Goal: Task Accomplishment & Management: Manage account settings

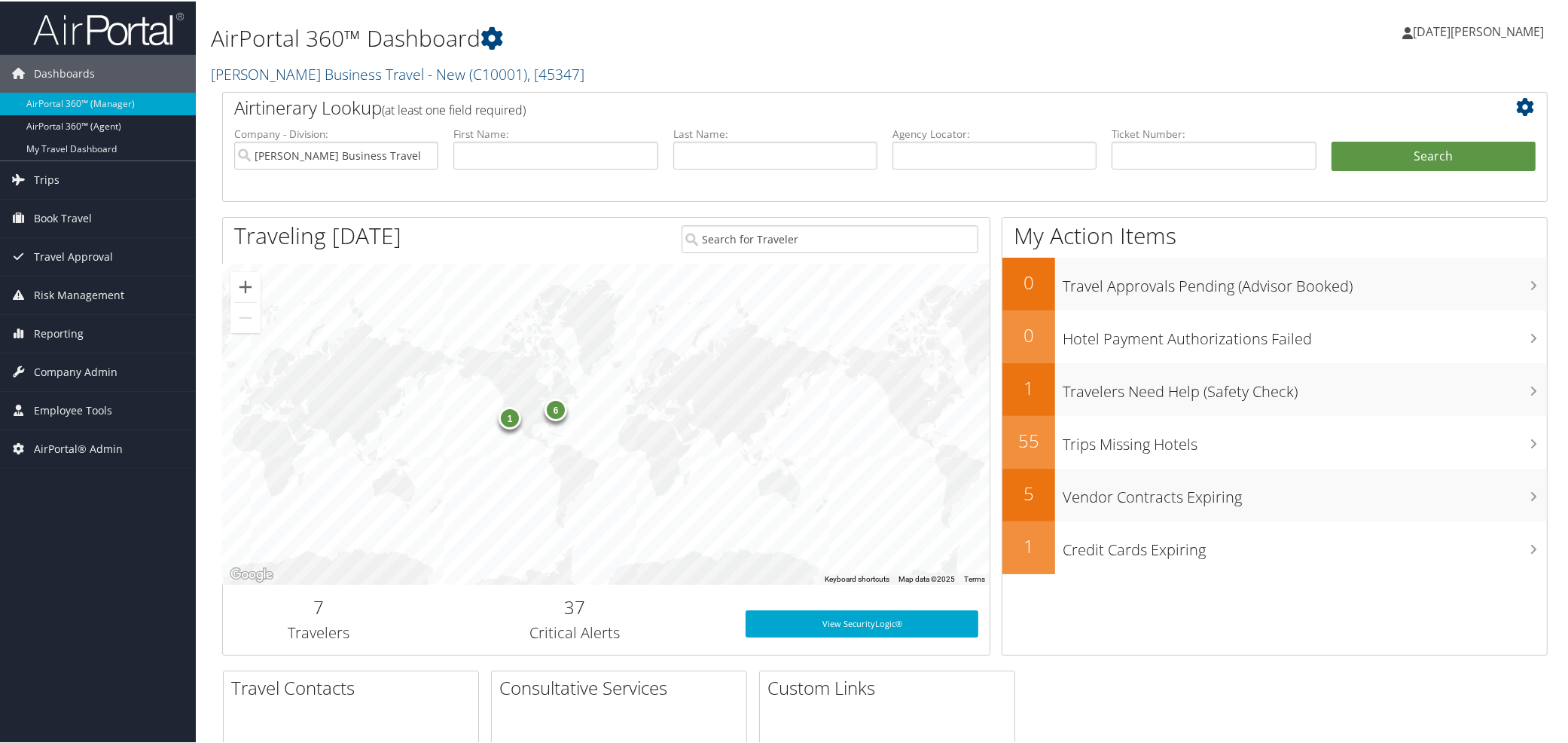
click at [363, 84] on h2 "Christopherson Business Travel - New ( C10001 ) , [ 45347 ]" at bounding box center [660, 71] width 899 height 25
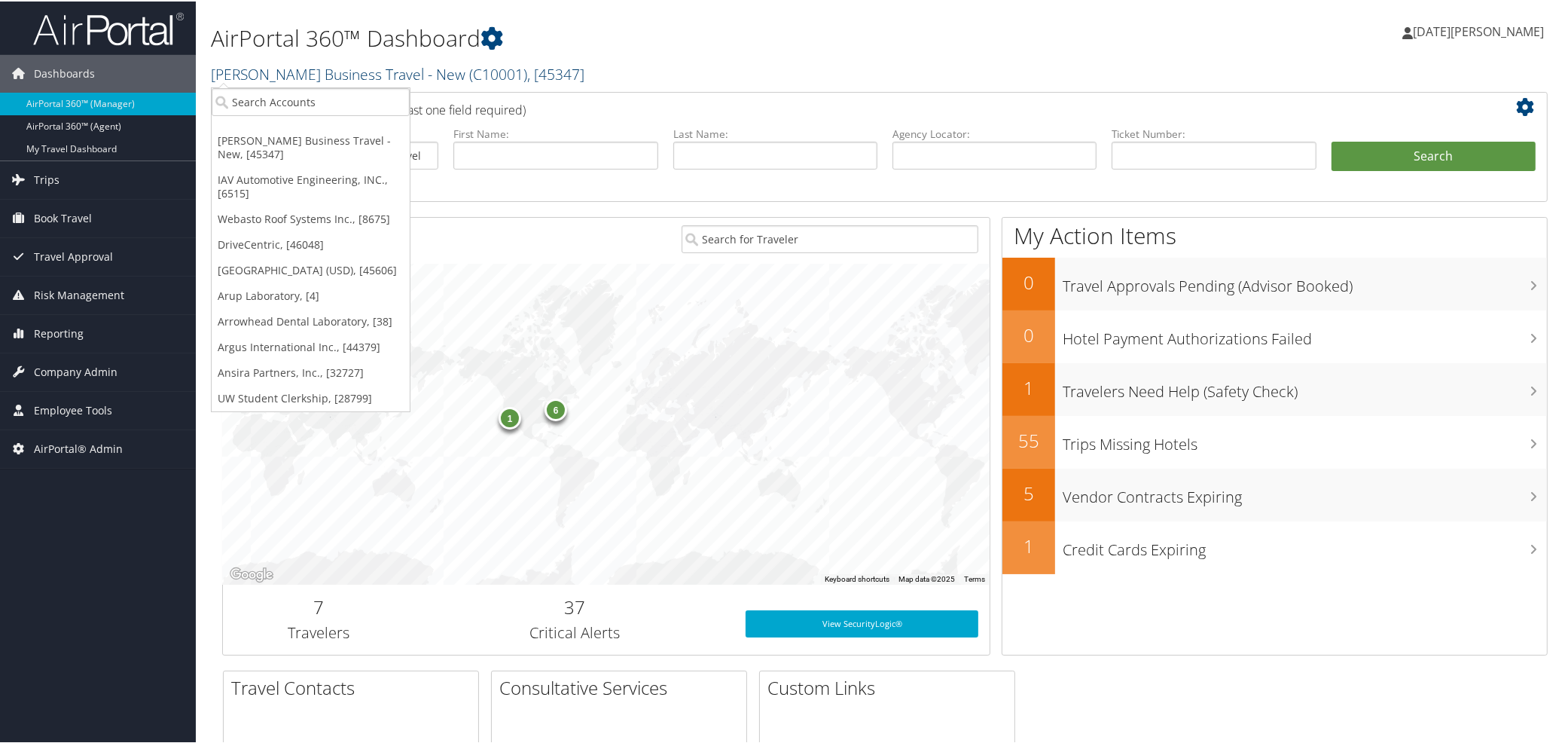
click at [350, 73] on link "Christopherson Business Travel - New ( C10001 ) , [ 45347 ]" at bounding box center [398, 72] width 374 height 21
click at [334, 94] on input "search" at bounding box center [311, 101] width 198 height 28
paste input "7189"
type input "7189"
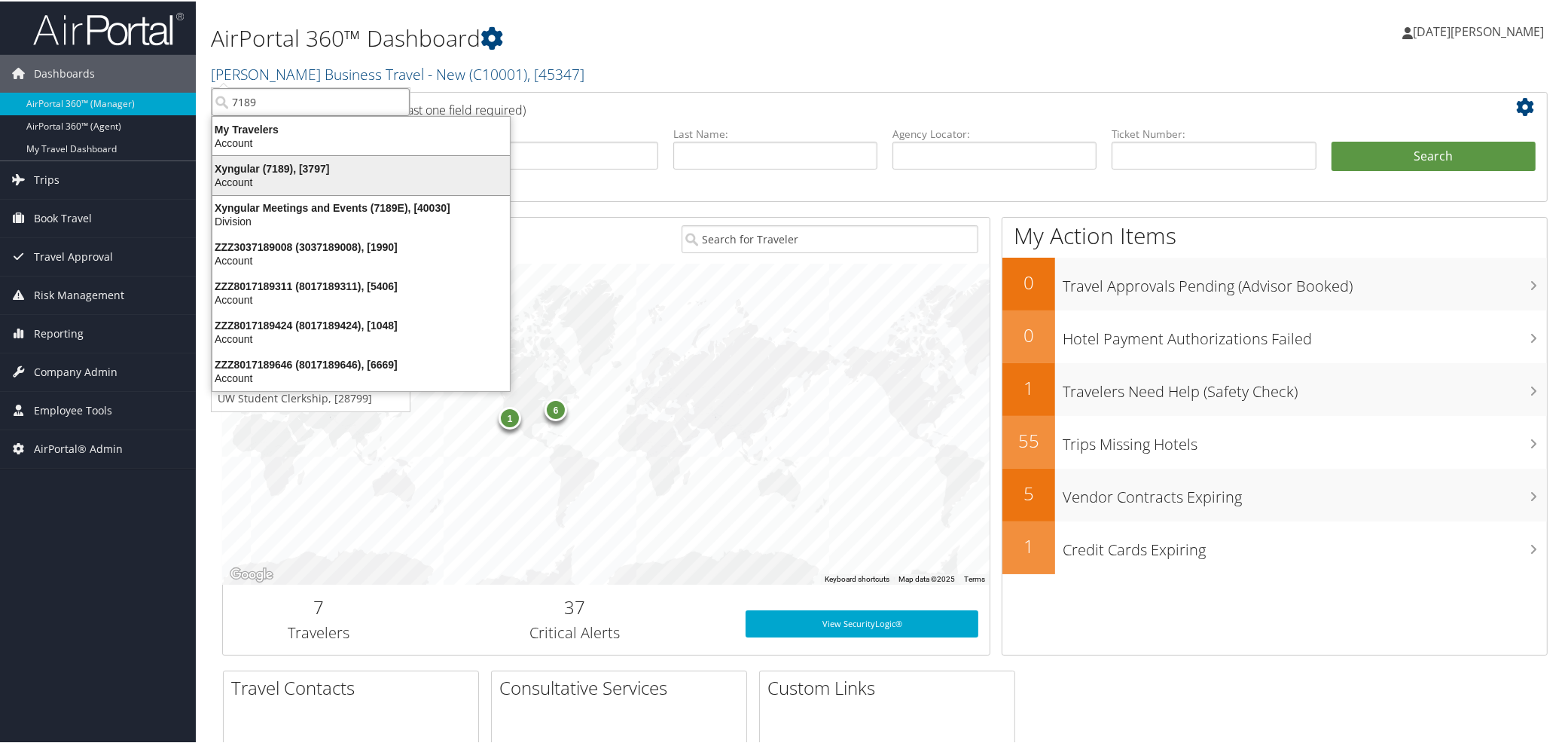
click at [259, 166] on div "Xyngular (7189), [3797]" at bounding box center [361, 167] width 316 height 14
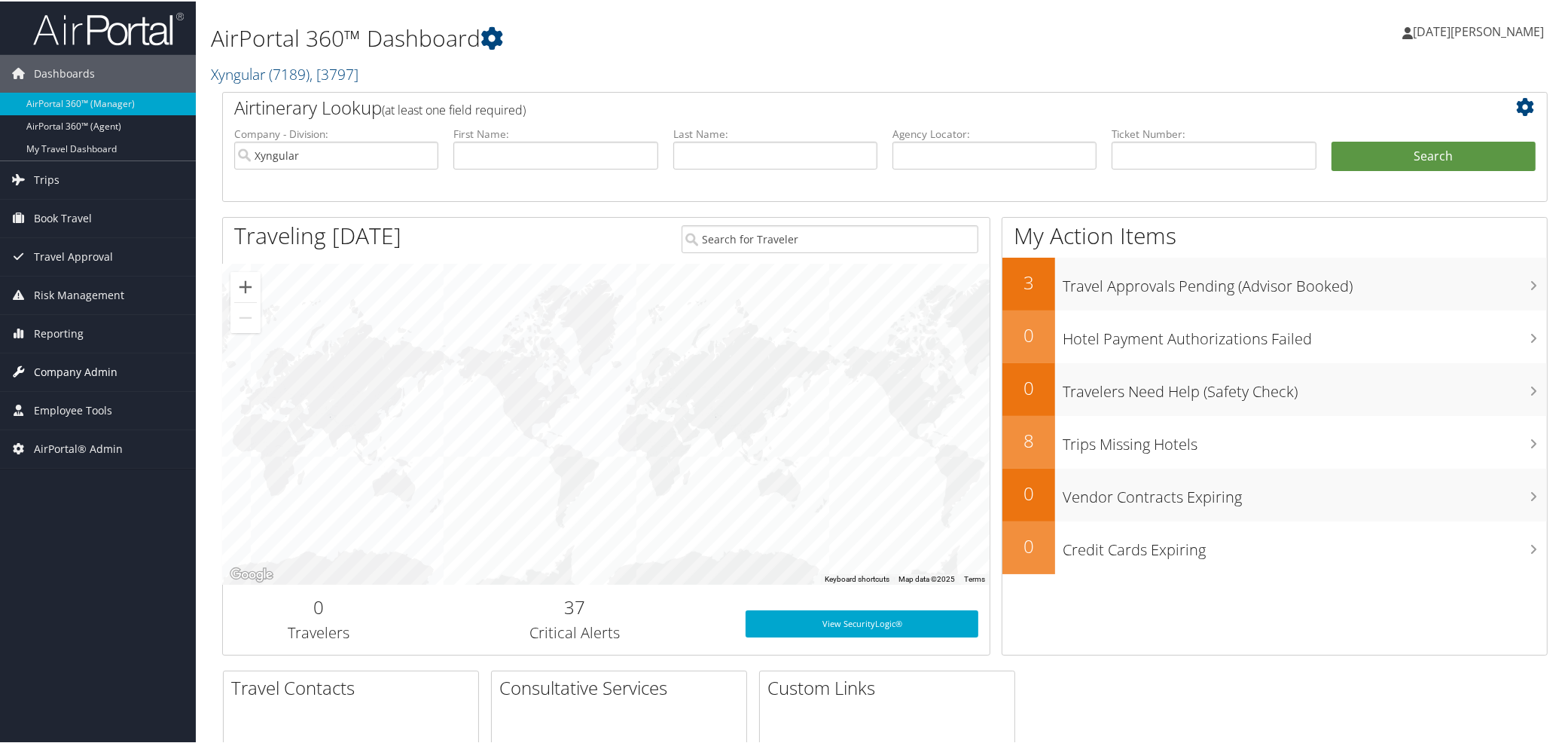
click at [63, 365] on span "Company Admin" at bounding box center [75, 371] width 84 height 38
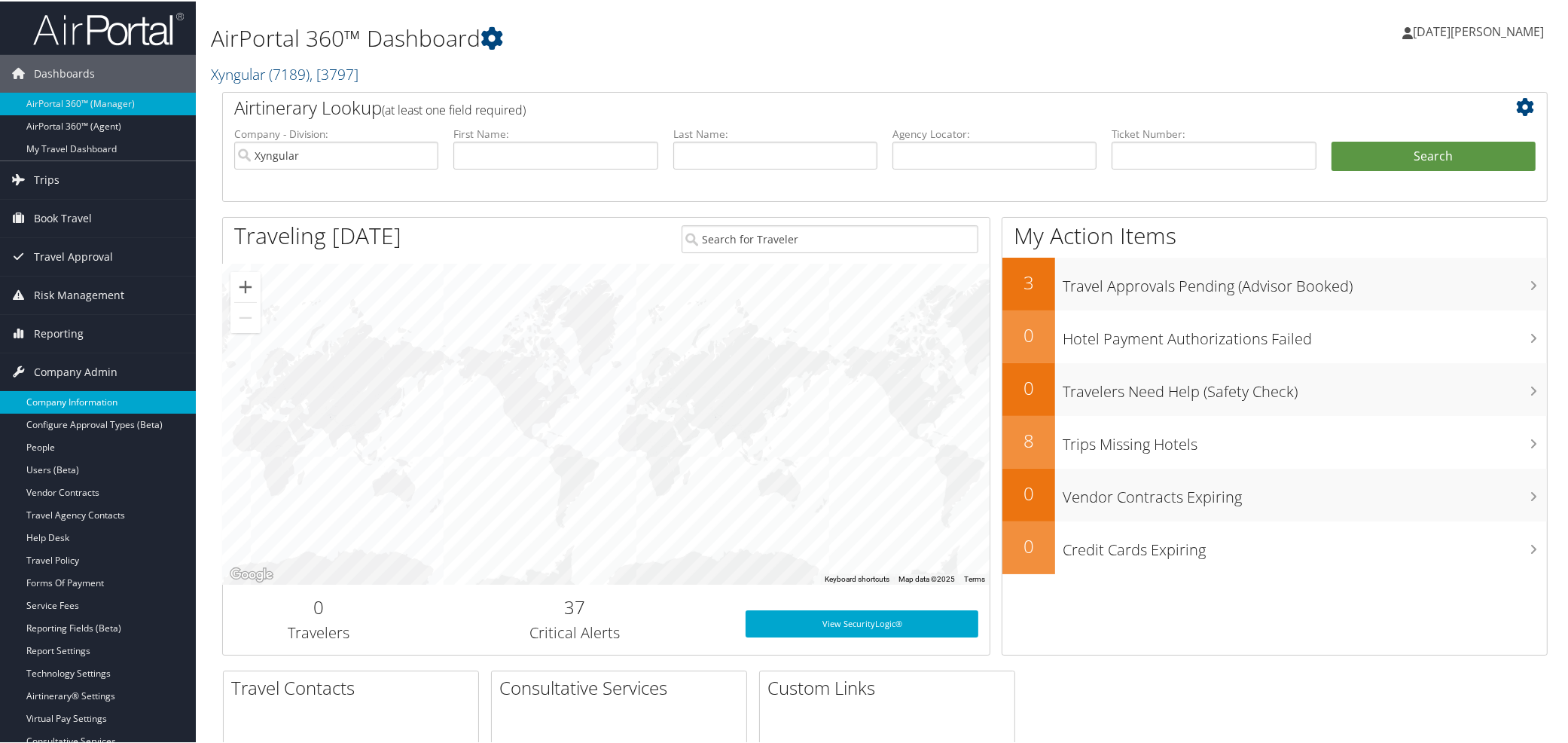
click at [60, 396] on link "Company Information" at bounding box center [98, 401] width 196 height 23
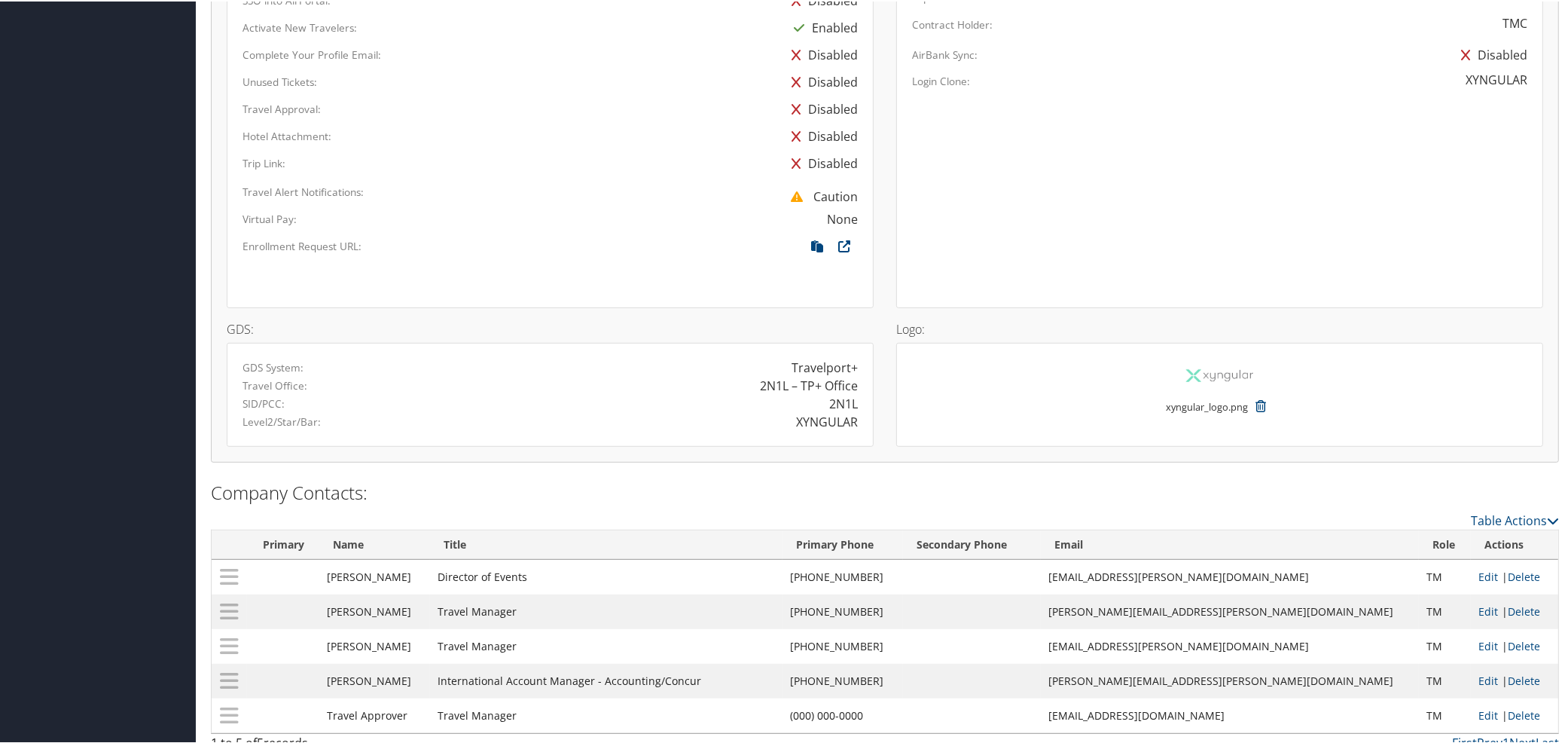
scroll to position [920, 0]
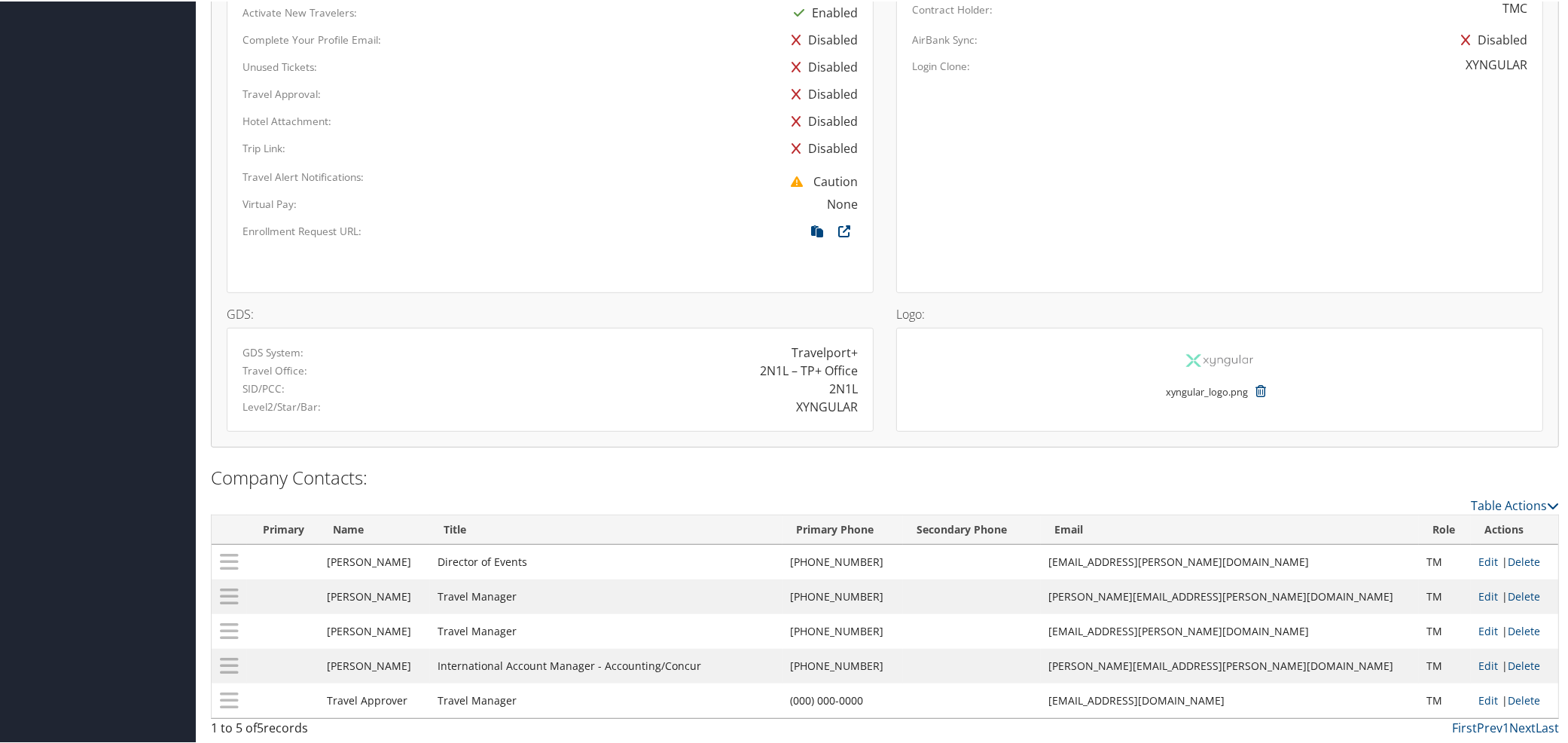
click at [825, 403] on div "XYNGULAR" at bounding box center [827, 405] width 62 height 18
copy div "XYNGULAR"
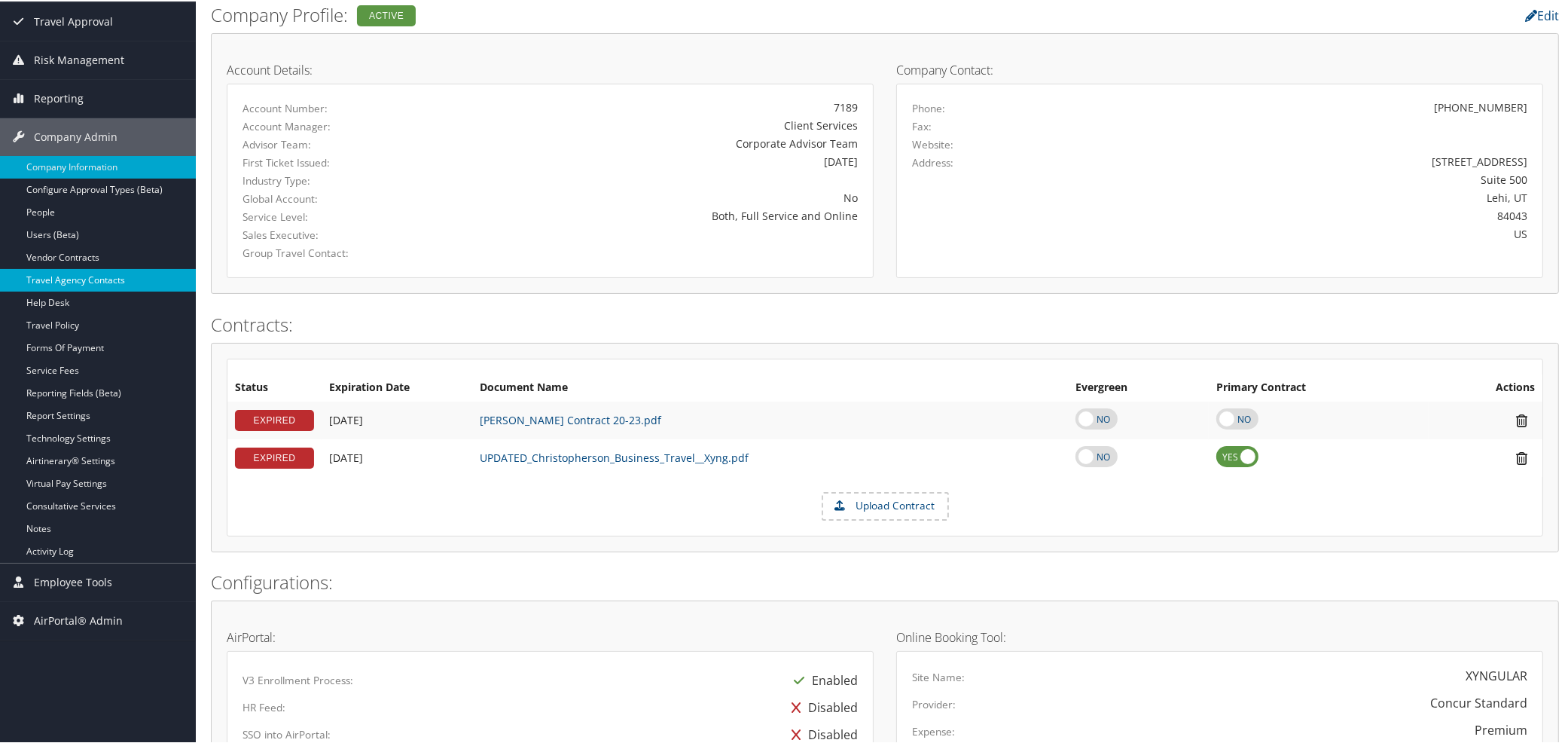
scroll to position [0, 0]
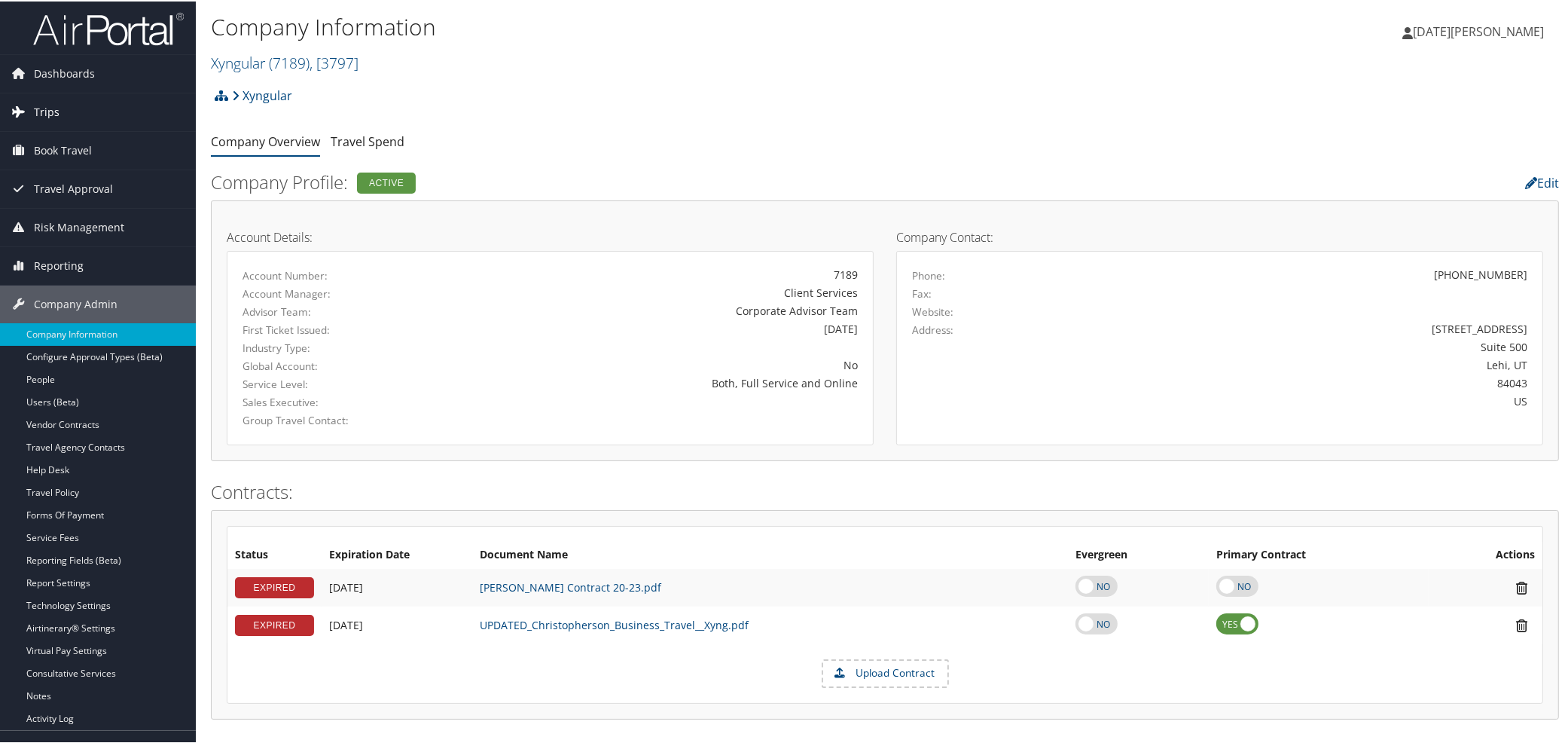
click at [42, 104] on span "Trips" at bounding box center [46, 111] width 25 height 38
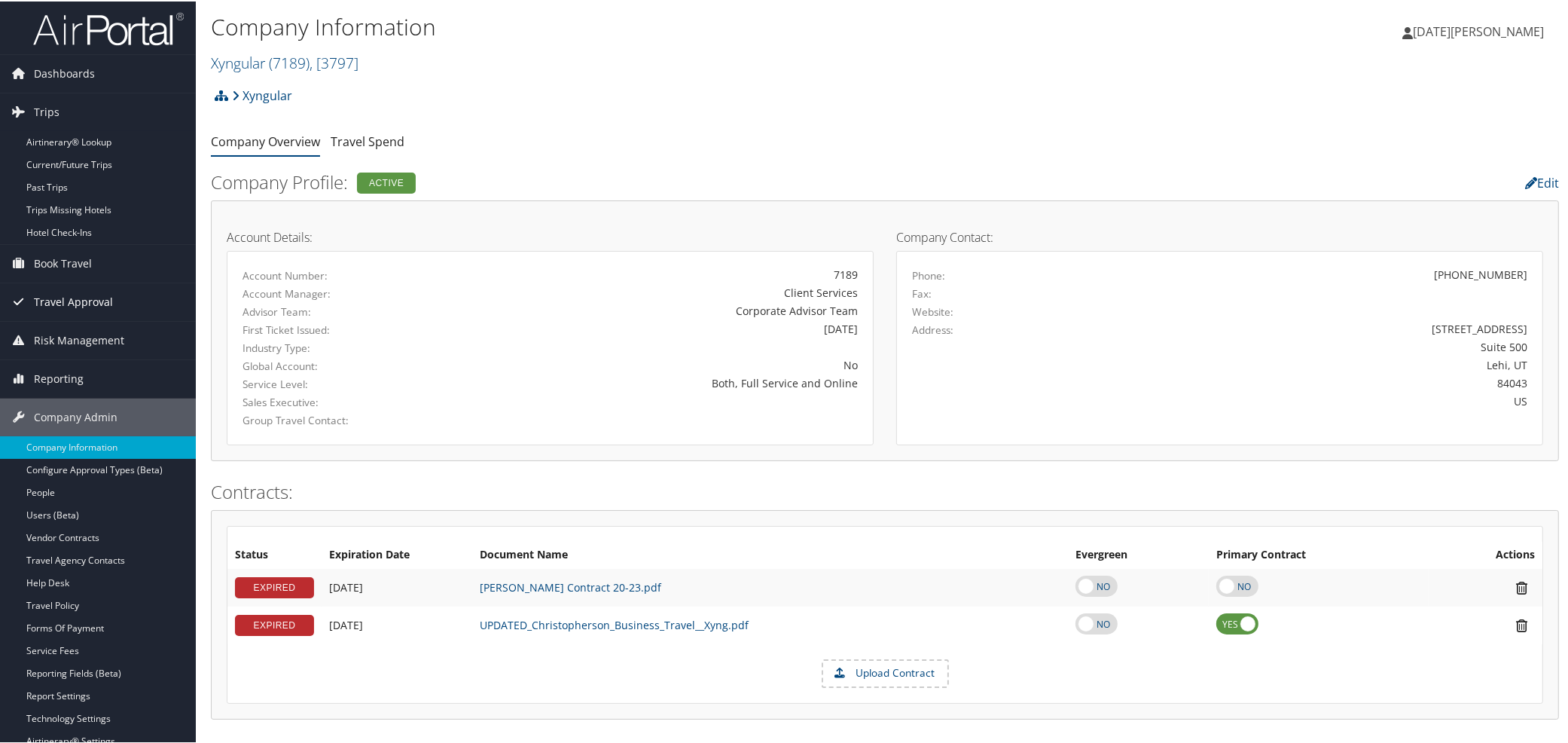
click at [46, 303] on span "Travel Approval" at bounding box center [73, 301] width 79 height 38
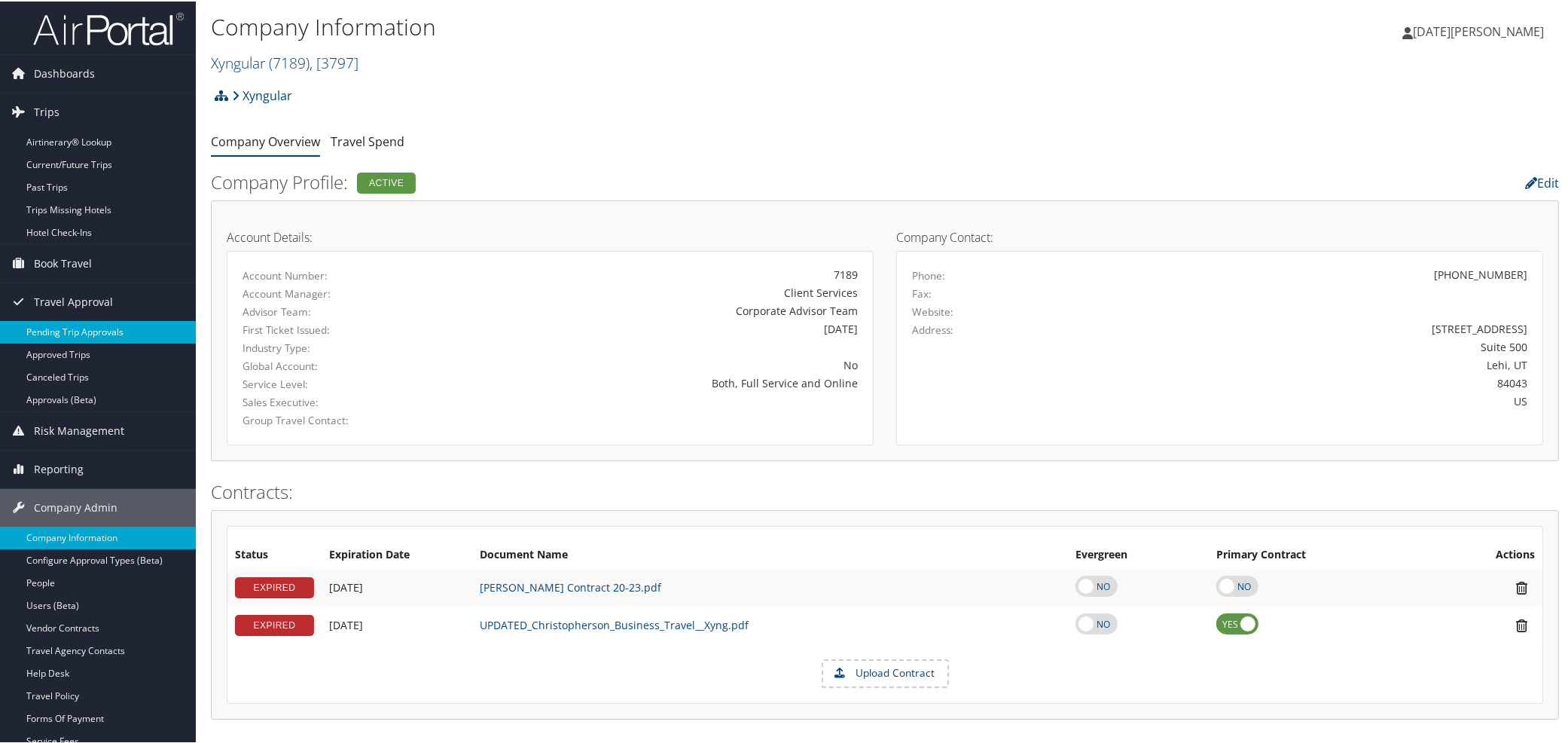
click at [48, 328] on link "Pending Trip Approvals" at bounding box center [98, 330] width 196 height 23
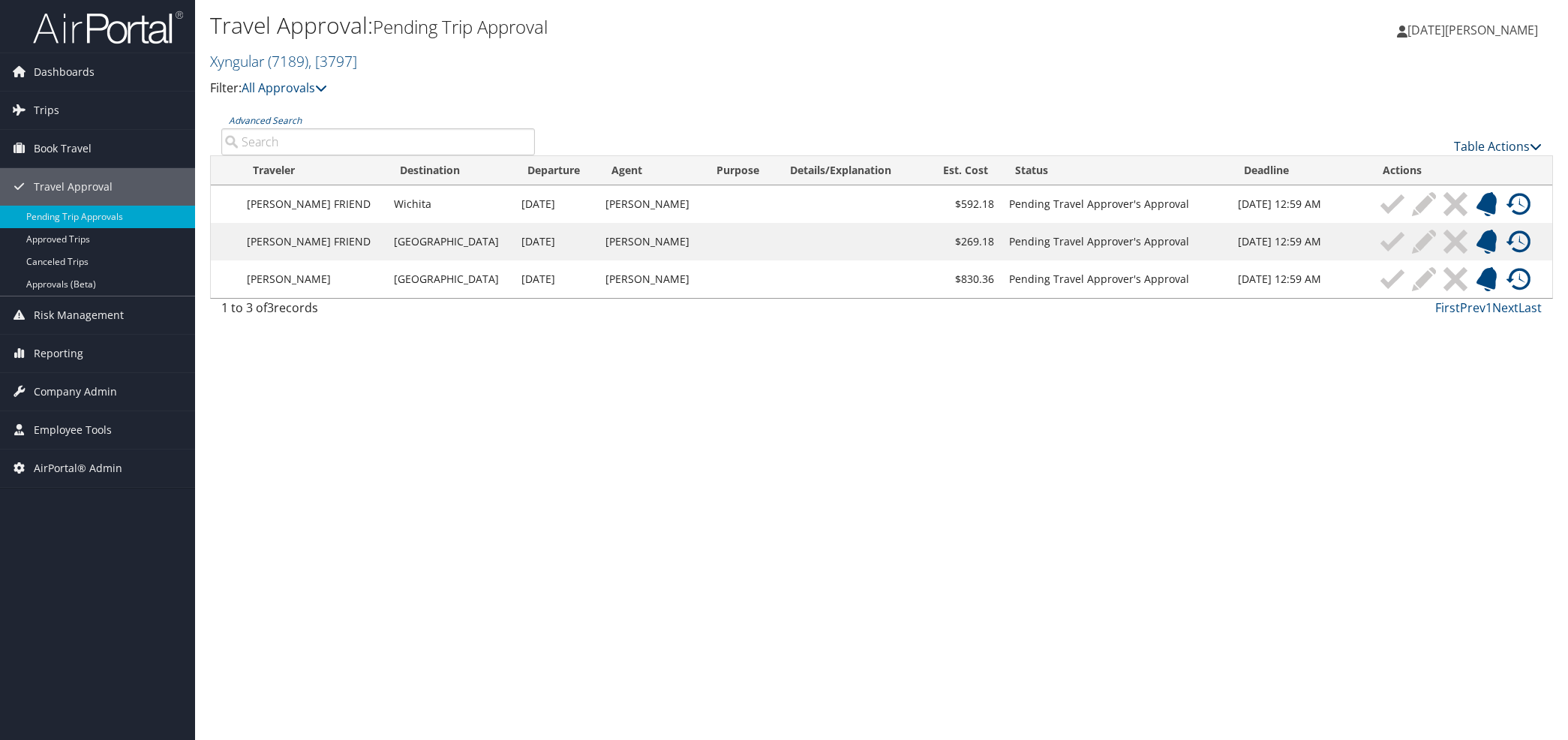
click at [1490, 143] on link "Table Actions" at bounding box center [1497, 146] width 87 height 16
click at [1404, 189] on link "Column Visibility" at bounding box center [1447, 194] width 198 height 25
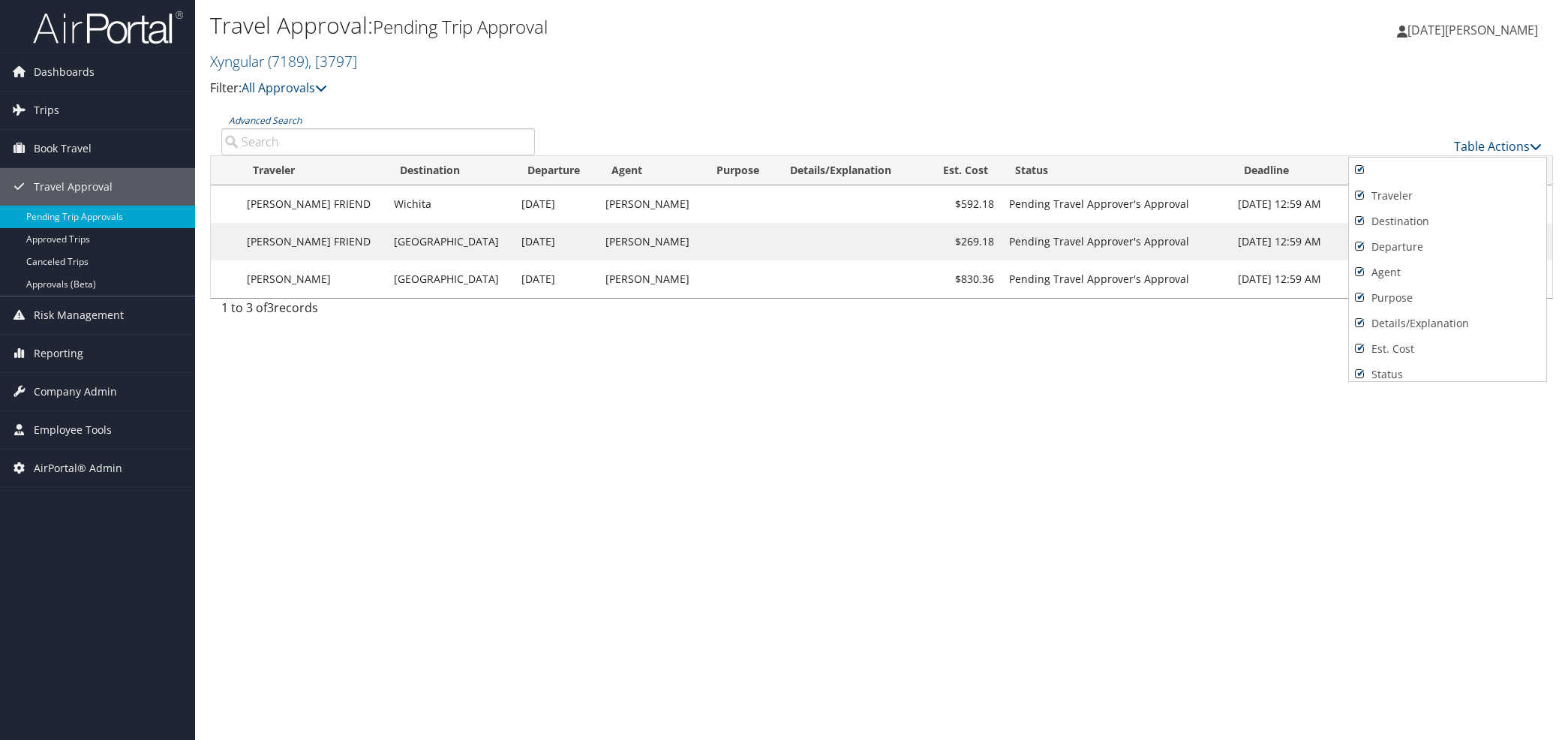
click at [999, 429] on div at bounding box center [784, 370] width 1568 height 740
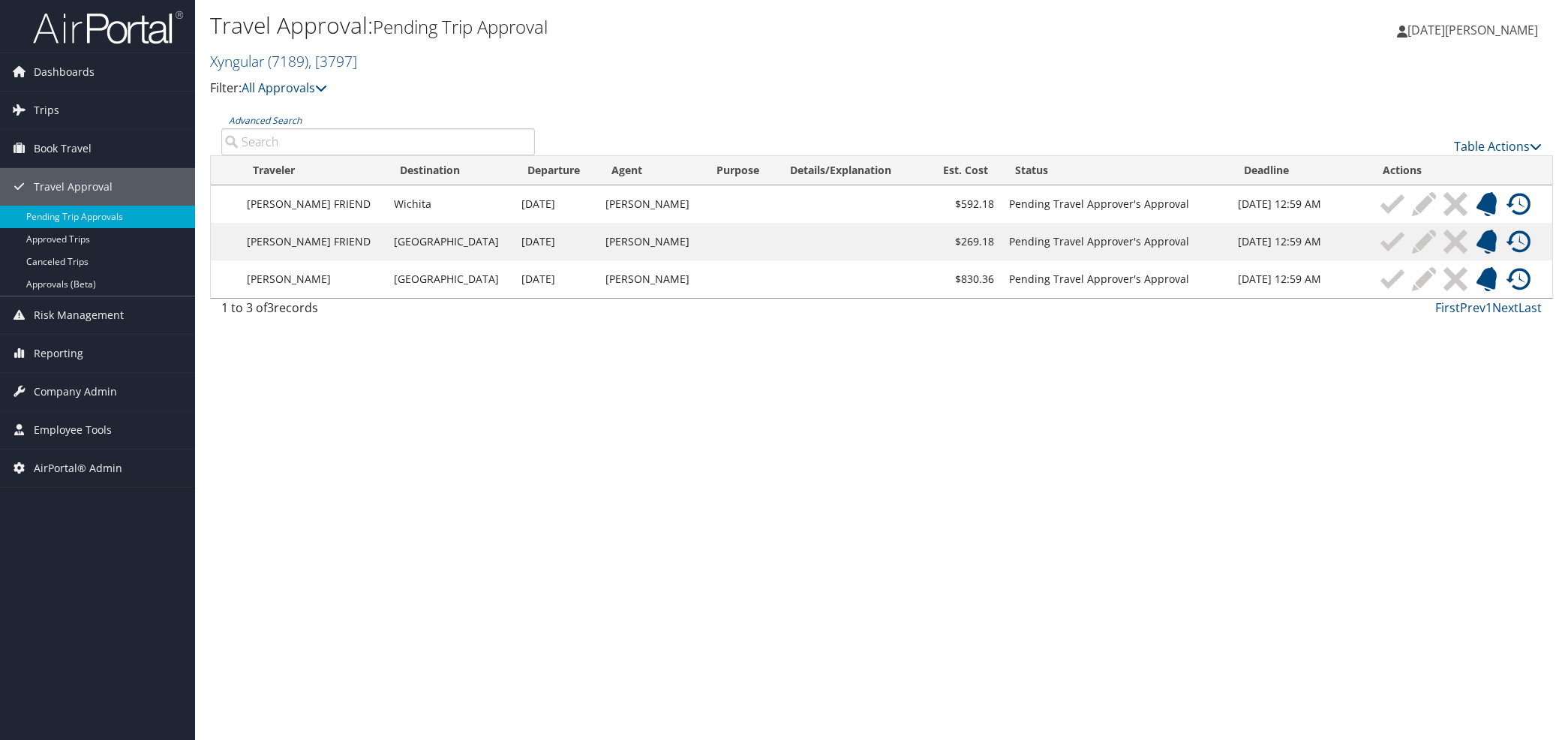
click at [1418, 198] on img at bounding box center [1423, 203] width 24 height 24
click at [1517, 145] on link "Table Actions" at bounding box center [1497, 146] width 87 height 16
click at [1247, 96] on div at bounding box center [784, 370] width 1568 height 740
click at [612, 207] on td "Vivek Ranjan" at bounding box center [650, 204] width 105 height 38
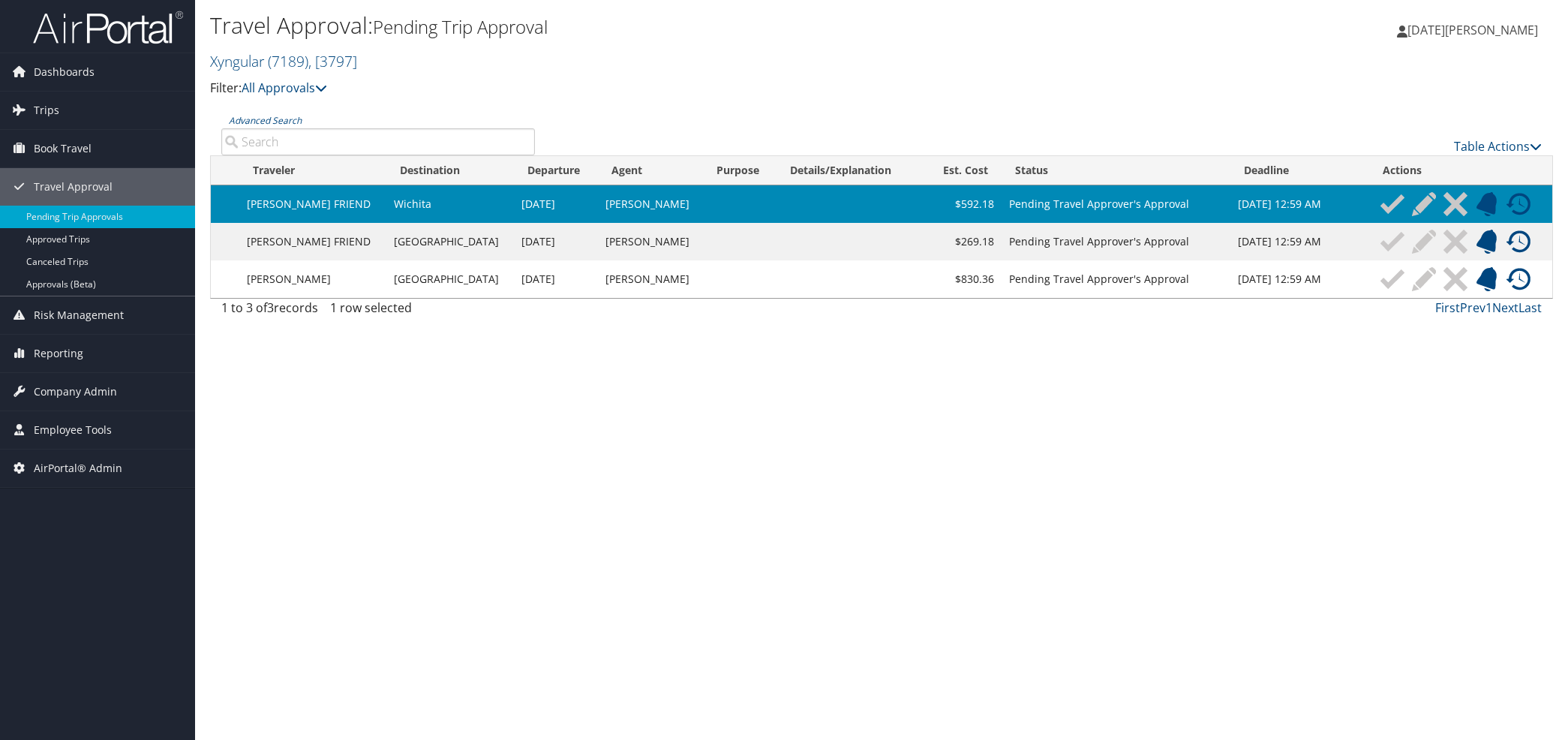
click at [523, 437] on div "Travel Approval: Pending Trip Approval Xyngular ( 7189 ) , [ 3797 ] Xyngular Ch…" at bounding box center [881, 370] width 1373 height 740
